Goal: Register for event/course

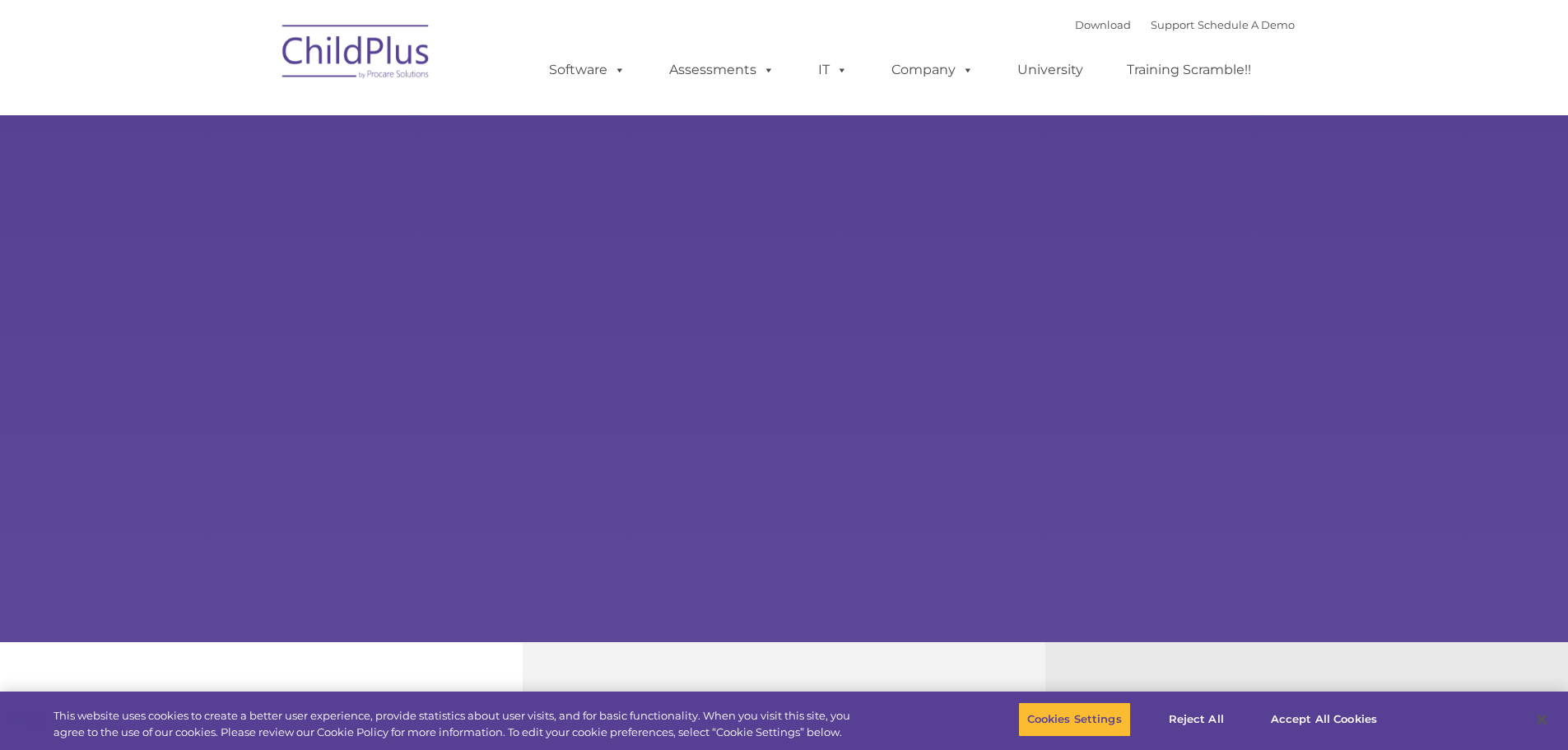
select select "MEDIUM"
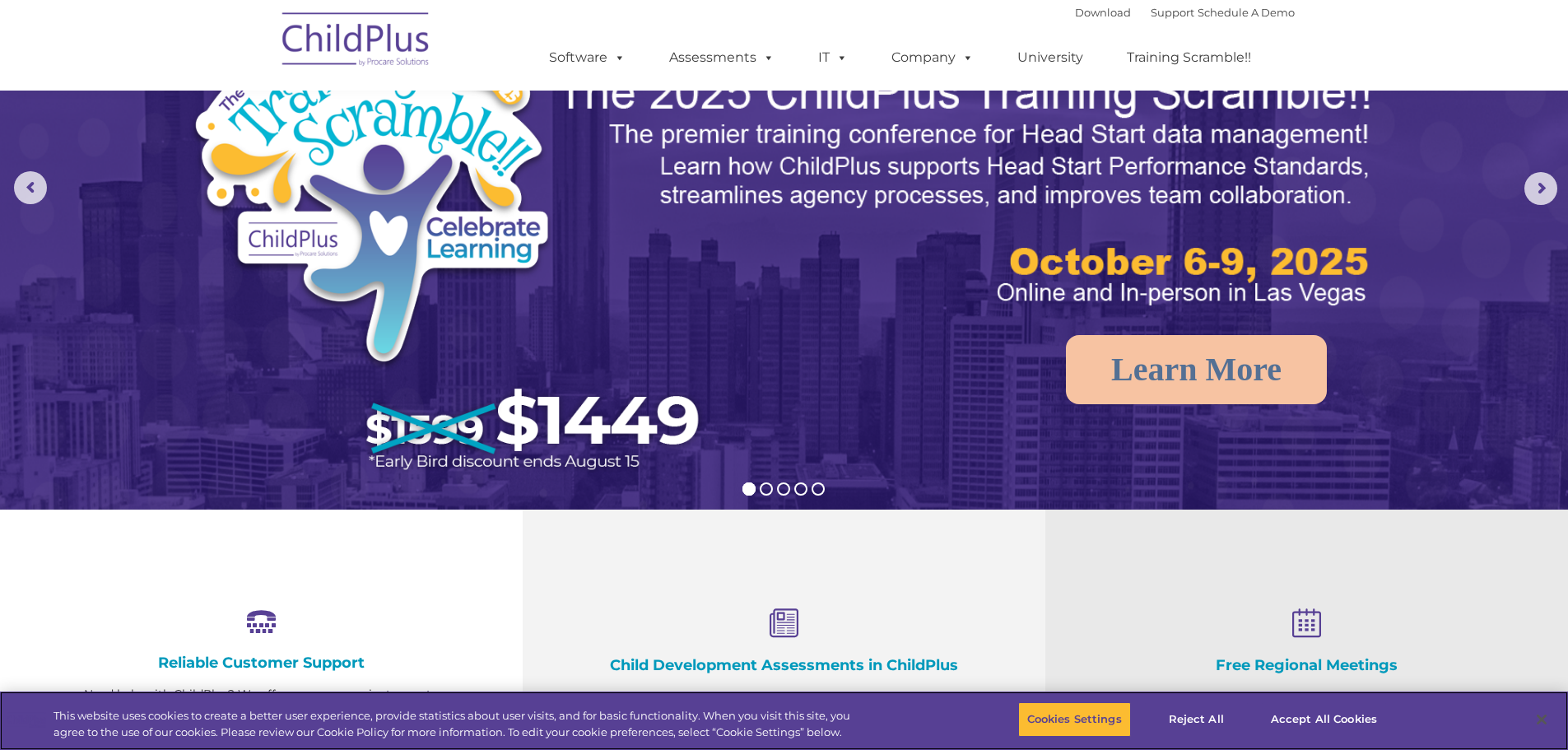
scroll to position [132, 0]
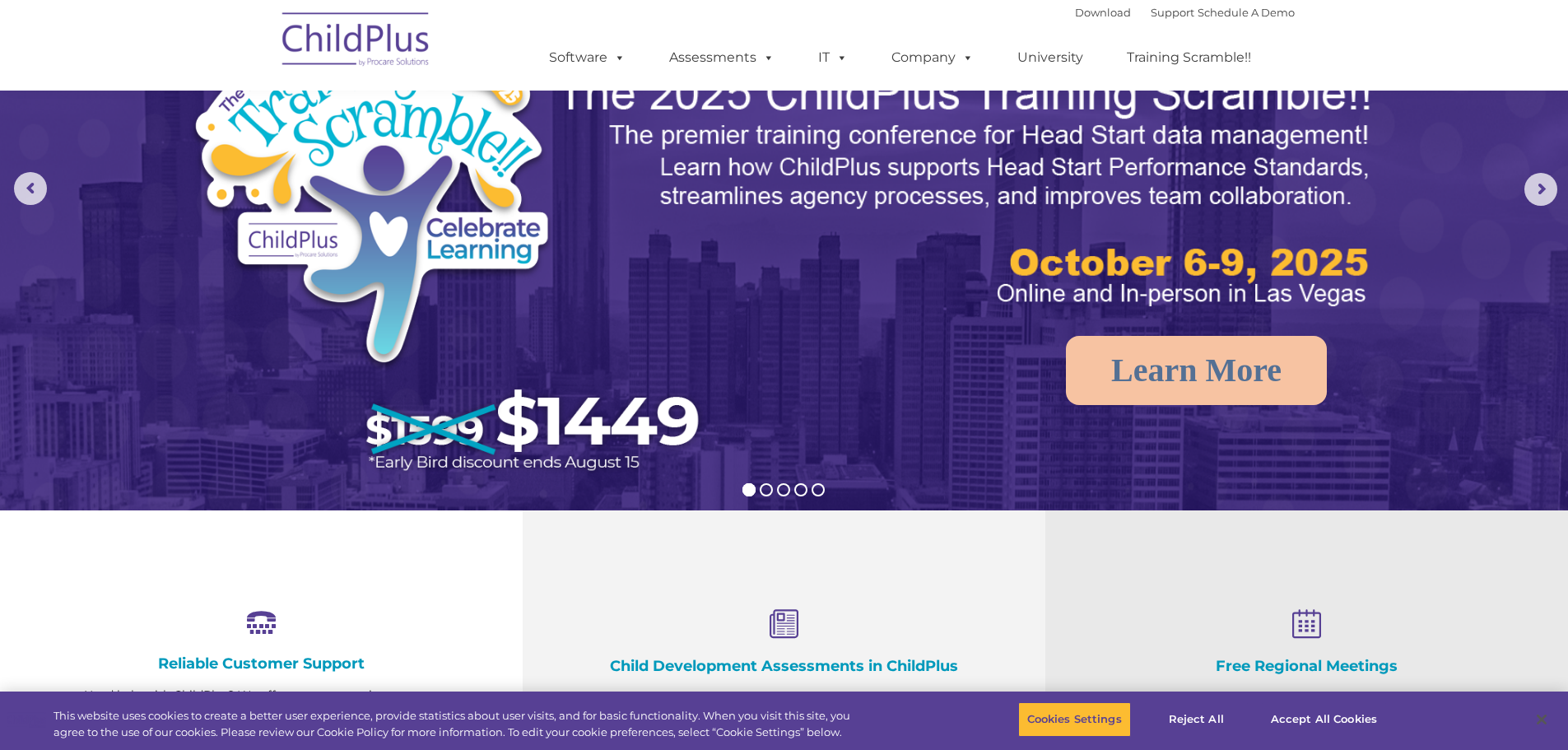
click at [645, 411] on img at bounding box center [452, 245] width 527 height 487
click at [488, 446] on img at bounding box center [452, 245] width 527 height 487
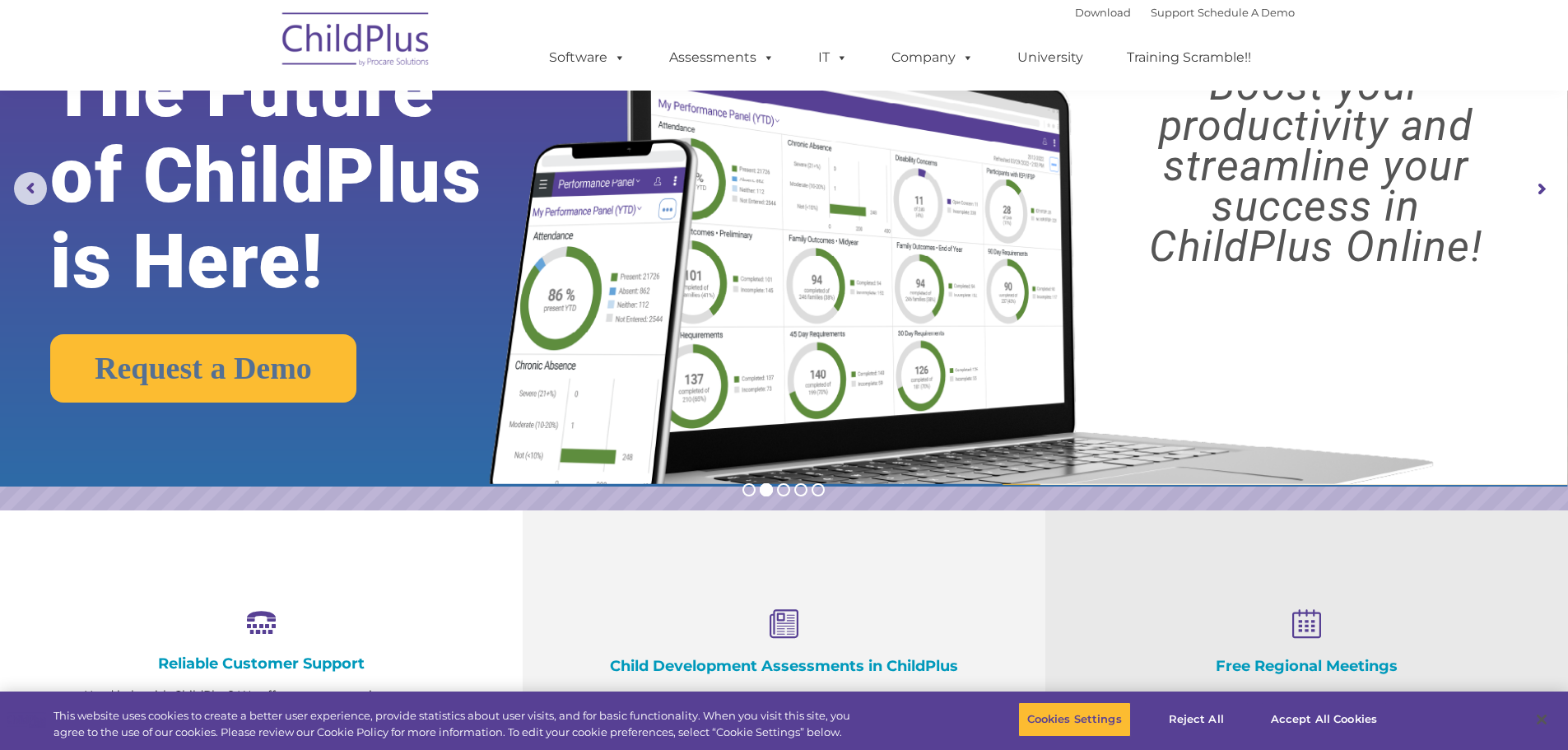
scroll to position [0, 0]
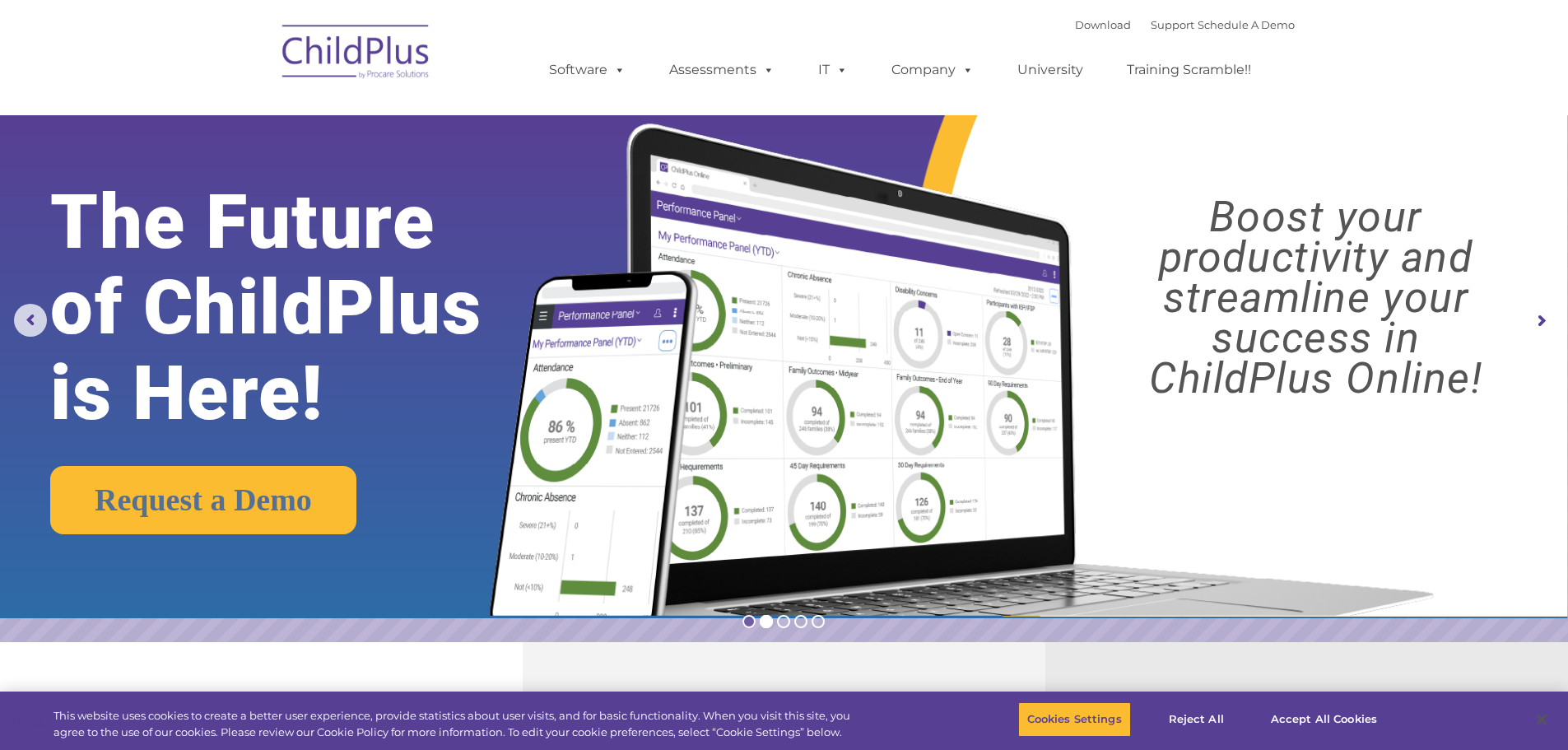
click at [749, 623] on rs-bullet at bounding box center [749, 622] width 13 height 13
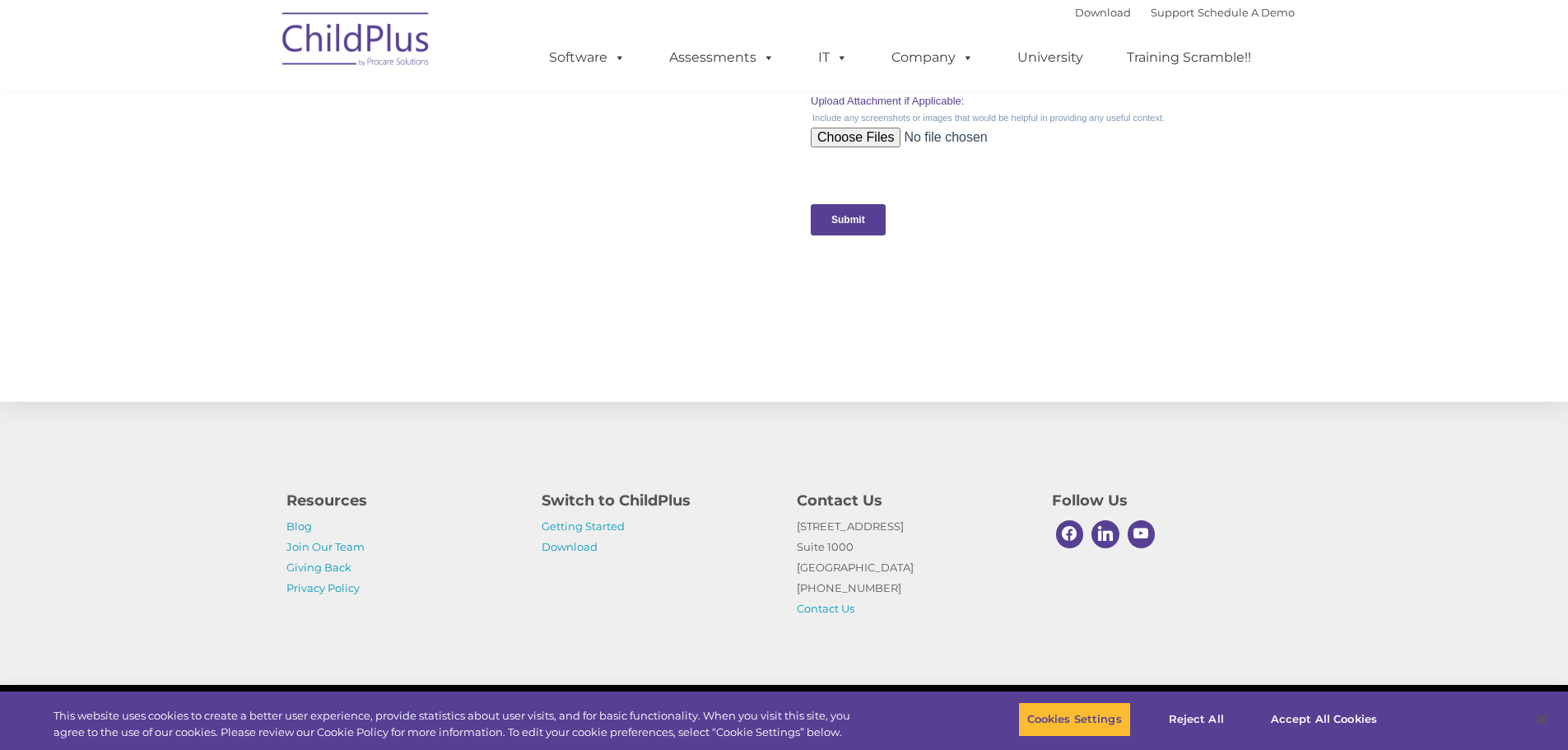
scroll to position [1600, 0]
click at [388, 44] on img at bounding box center [357, 42] width 165 height 83
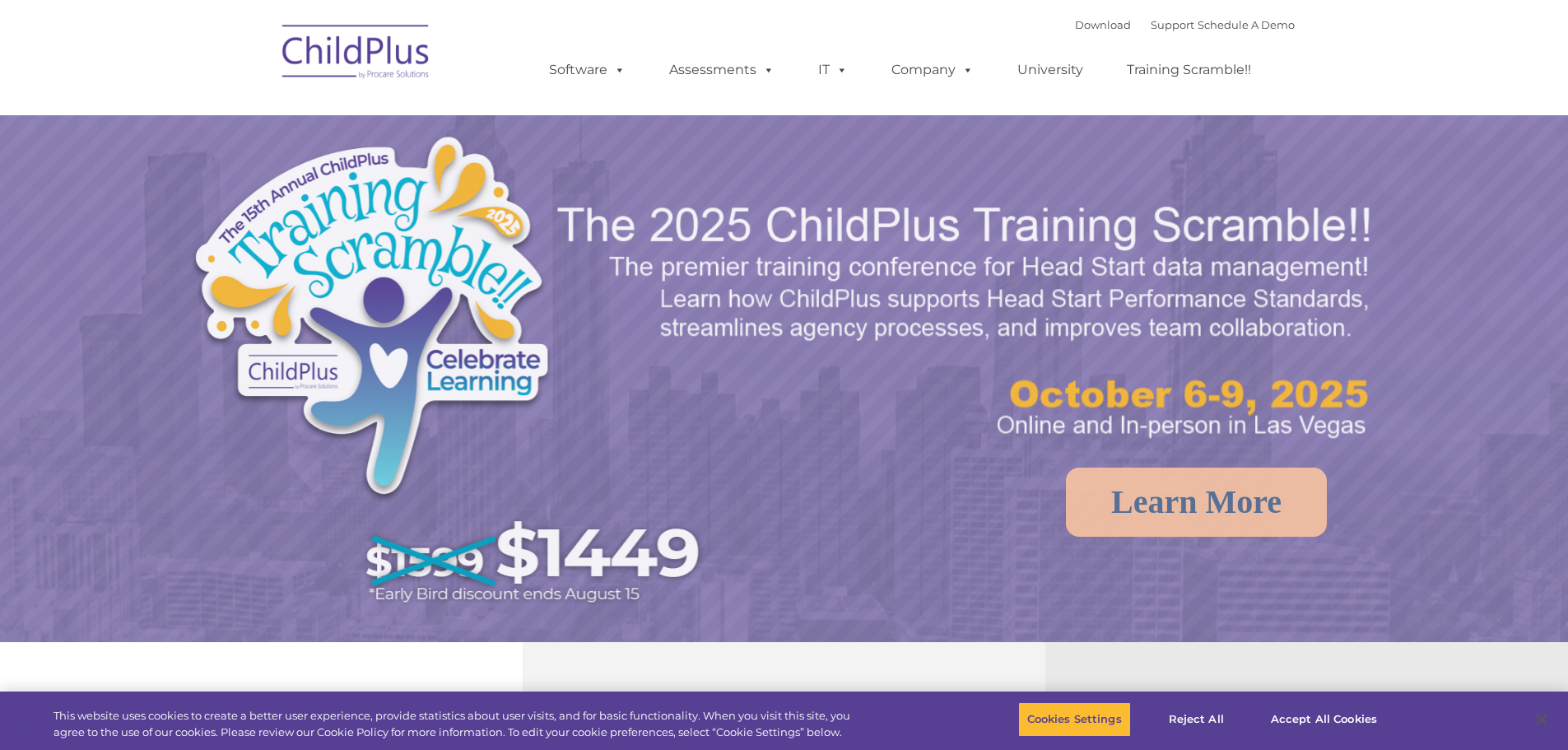
select select "MEDIUM"
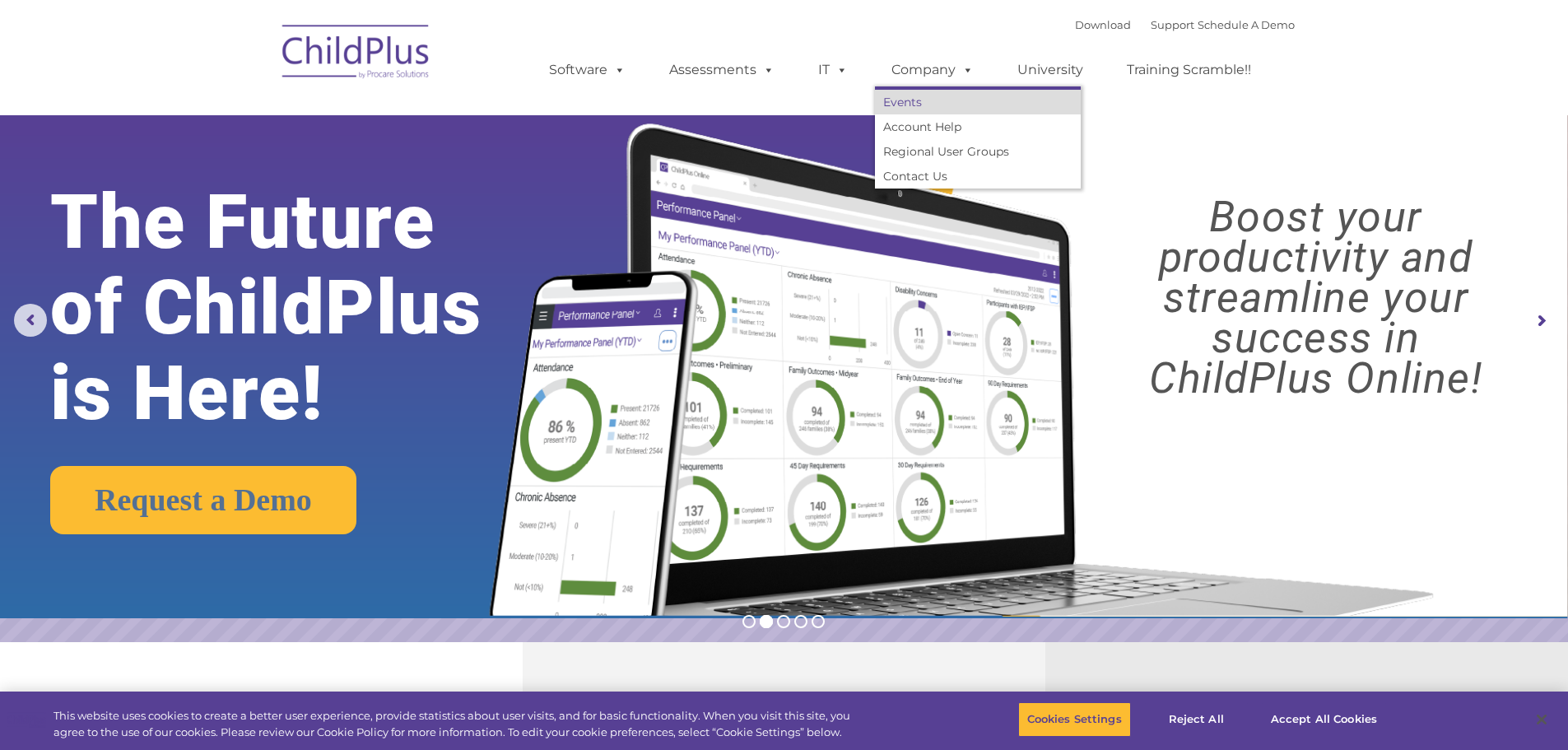
click at [922, 98] on link "Events" at bounding box center [977, 102] width 205 height 25
